Goal: Find specific page/section

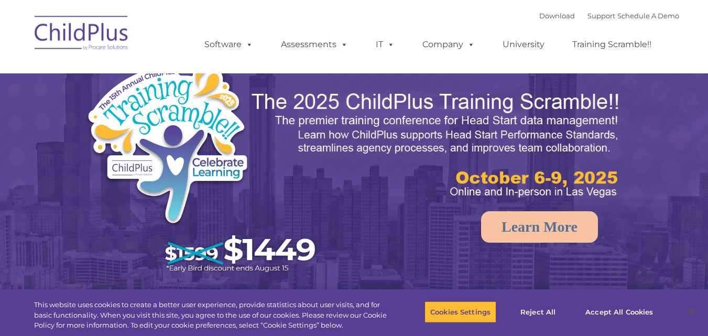
select select "MEDIUM"
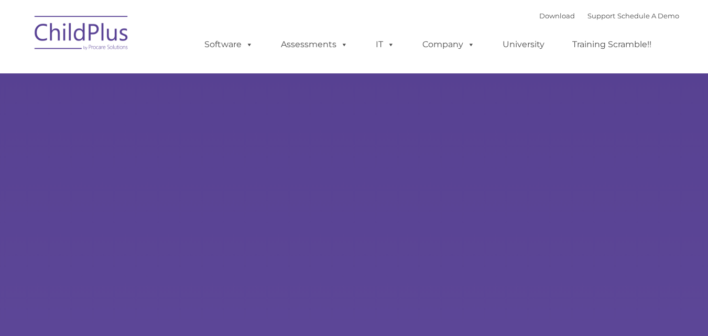
type input ""
select select "MEDIUM"
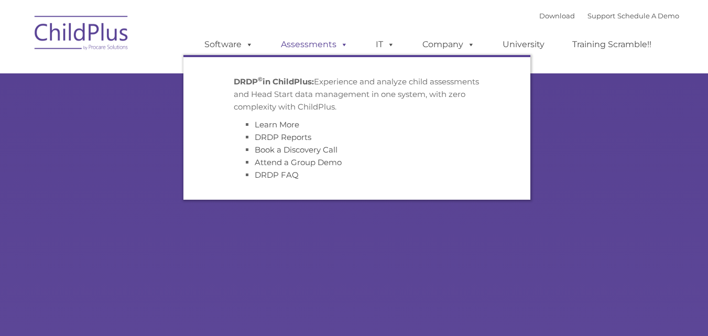
type input ""
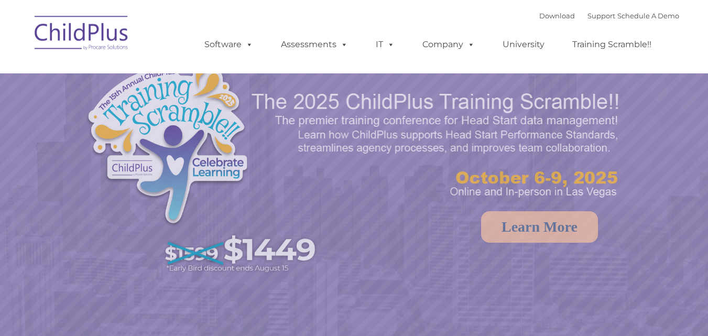
select select "MEDIUM"
